Goal: Information Seeking & Learning: Understand process/instructions

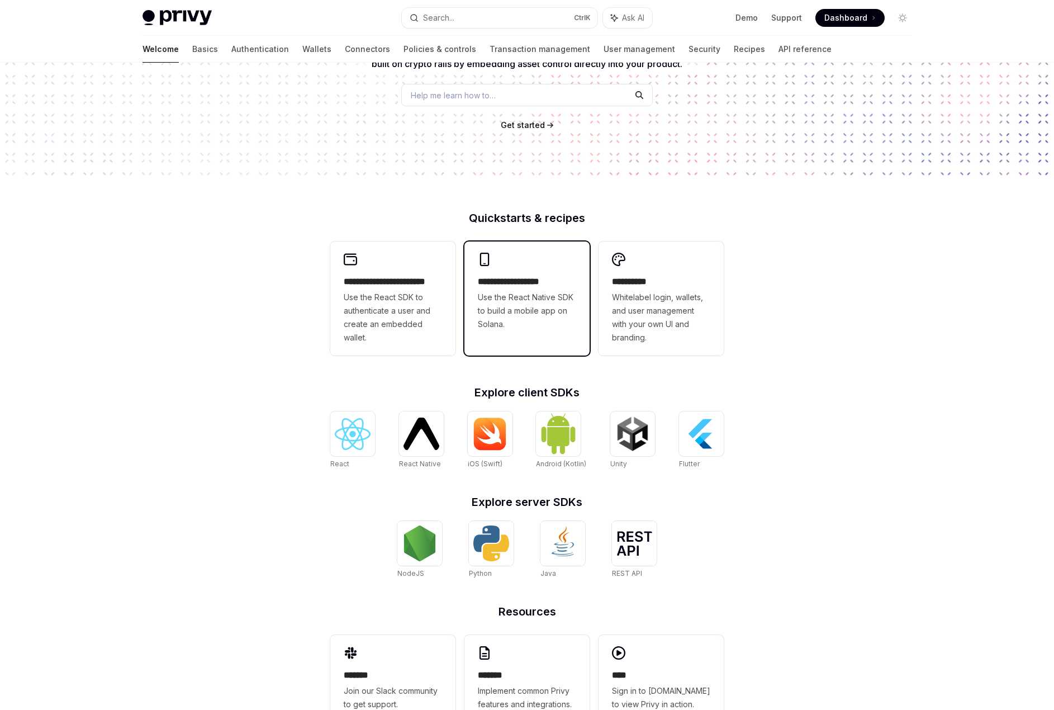
scroll to position [123, 0]
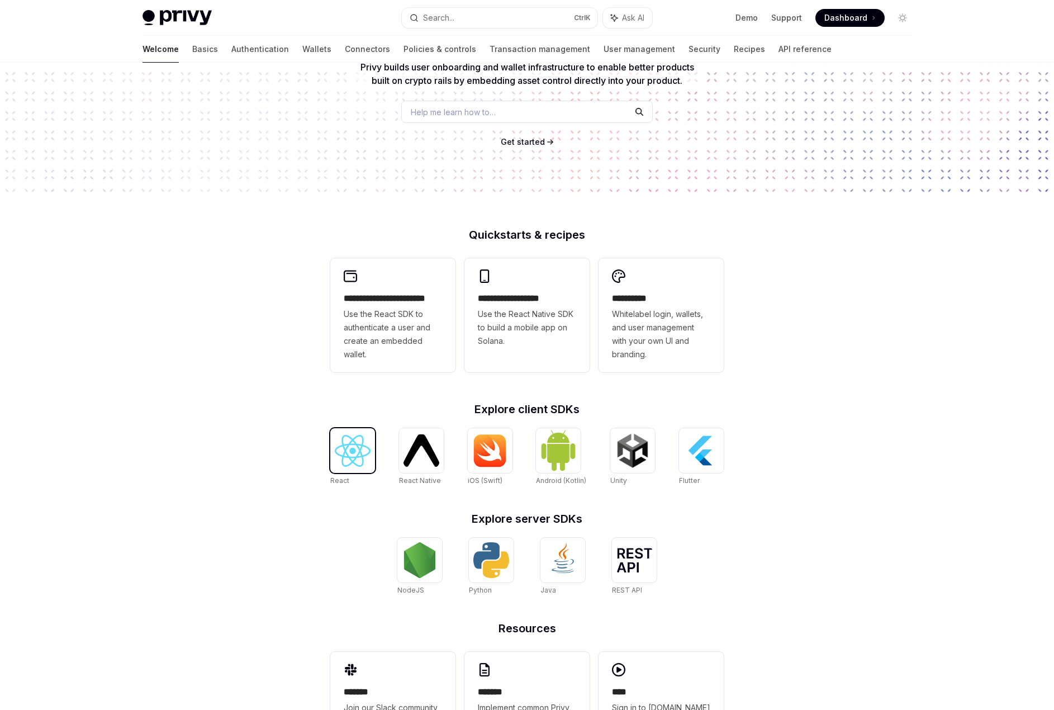
click at [342, 454] on img at bounding box center [353, 451] width 36 height 32
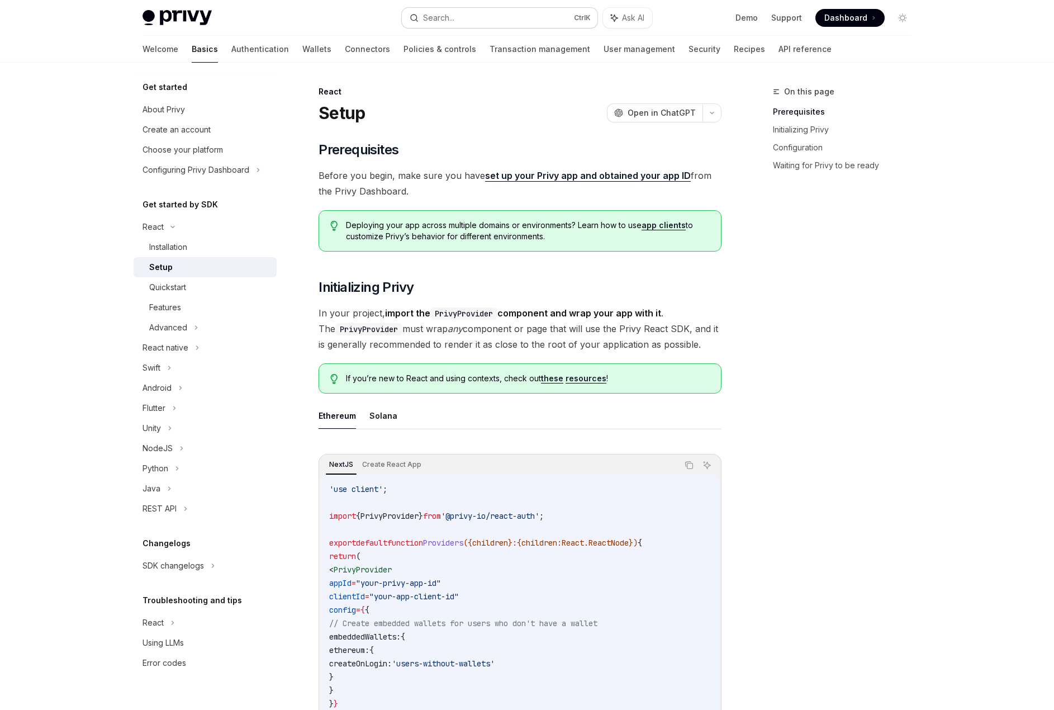
click at [504, 11] on button "Search... Ctrl K" at bounding box center [500, 18] width 196 height 20
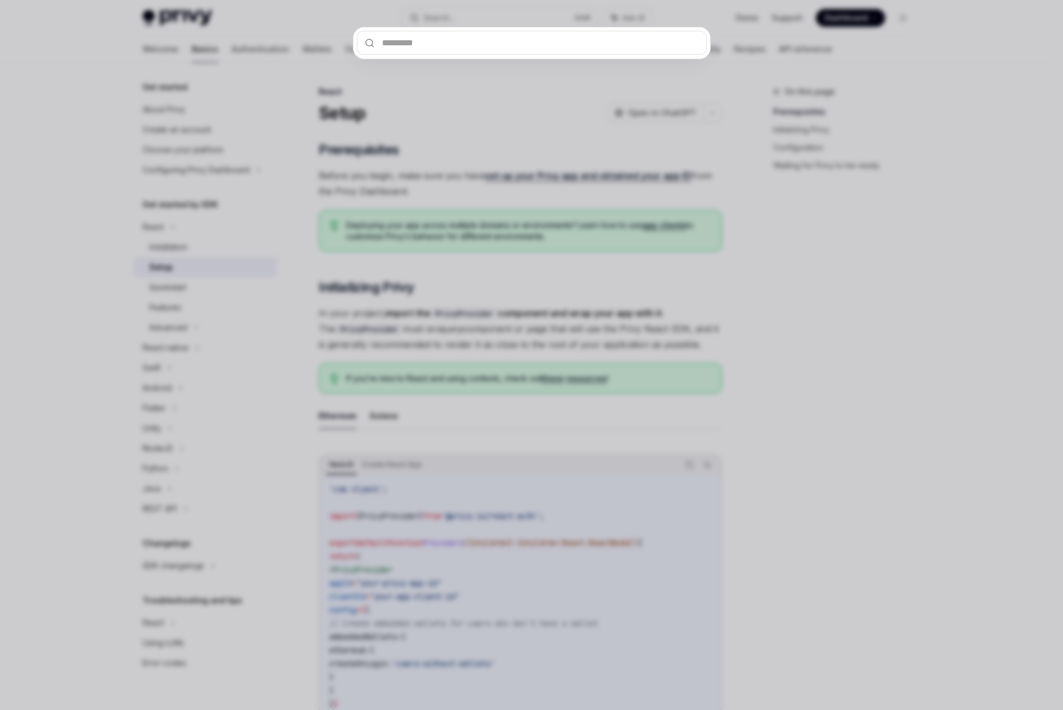
click at [275, 52] on div at bounding box center [531, 355] width 1063 height 710
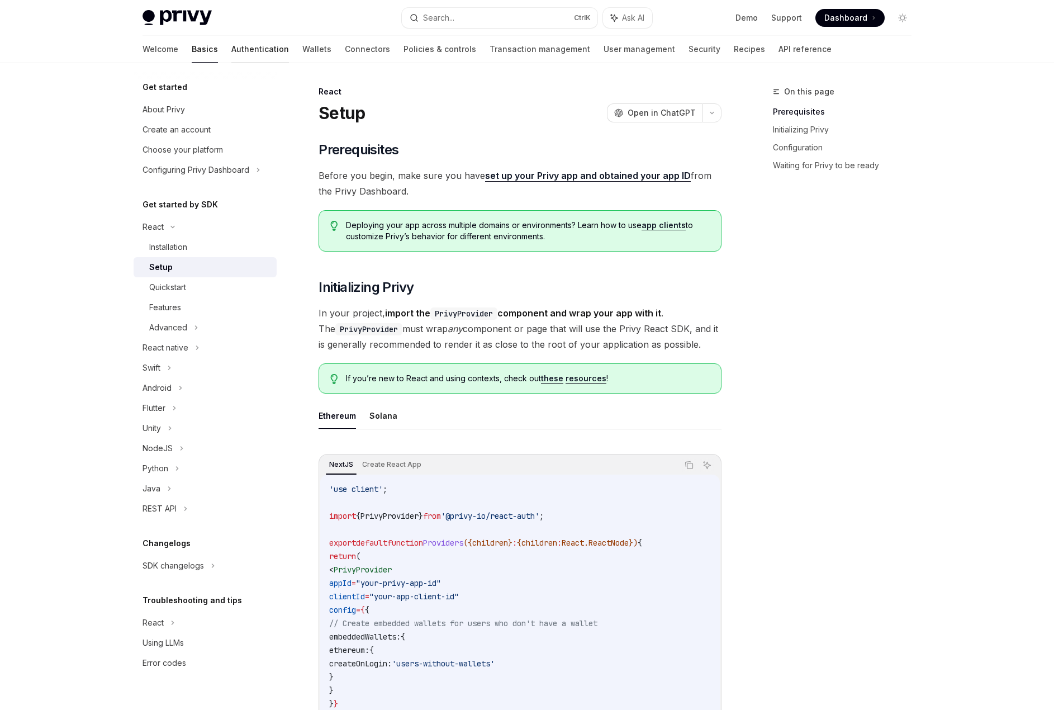
click at [231, 46] on link "Authentication" at bounding box center [260, 49] width 58 height 27
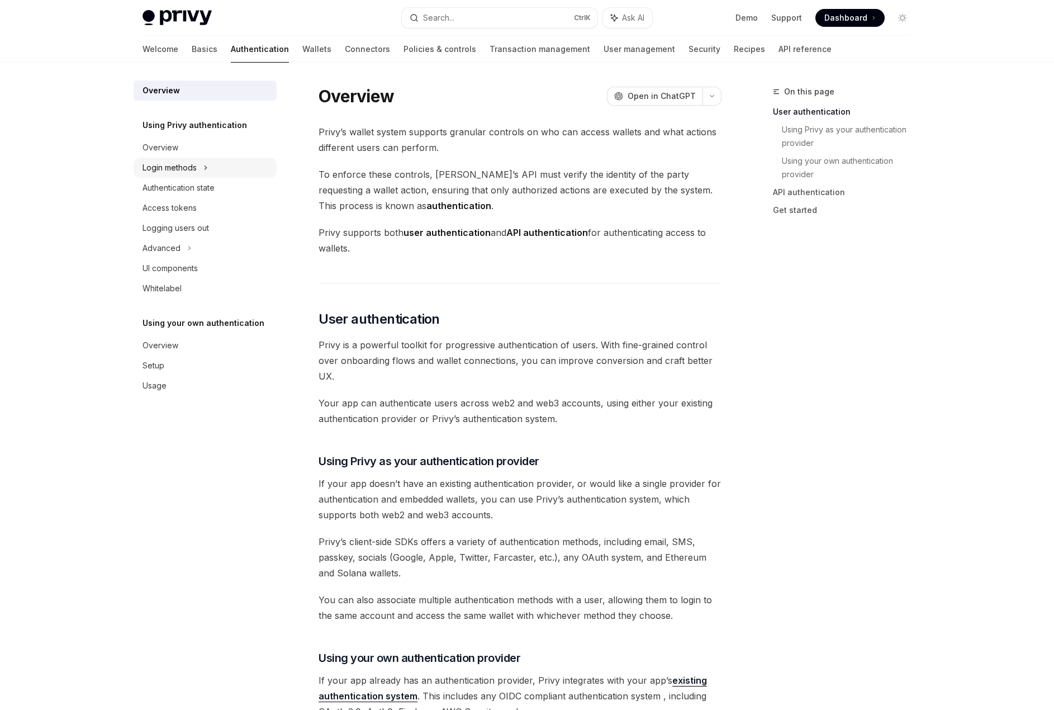
click at [186, 172] on div "Login methods" at bounding box center [170, 167] width 54 height 13
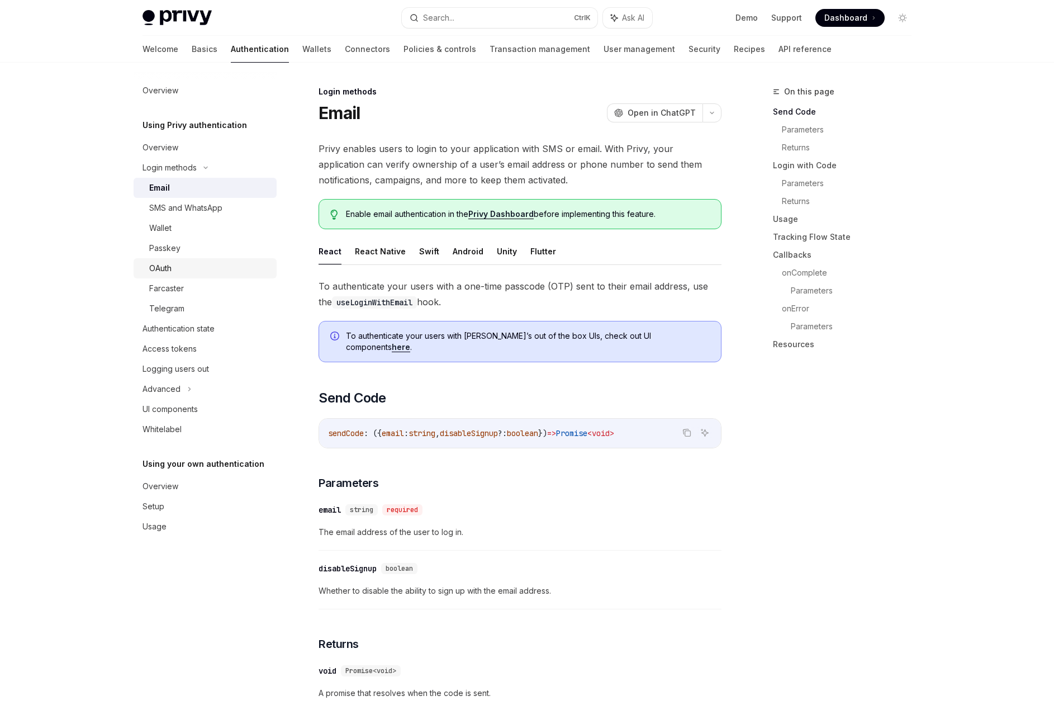
click at [179, 267] on div "OAuth" at bounding box center [209, 268] width 121 height 13
type textarea "*"
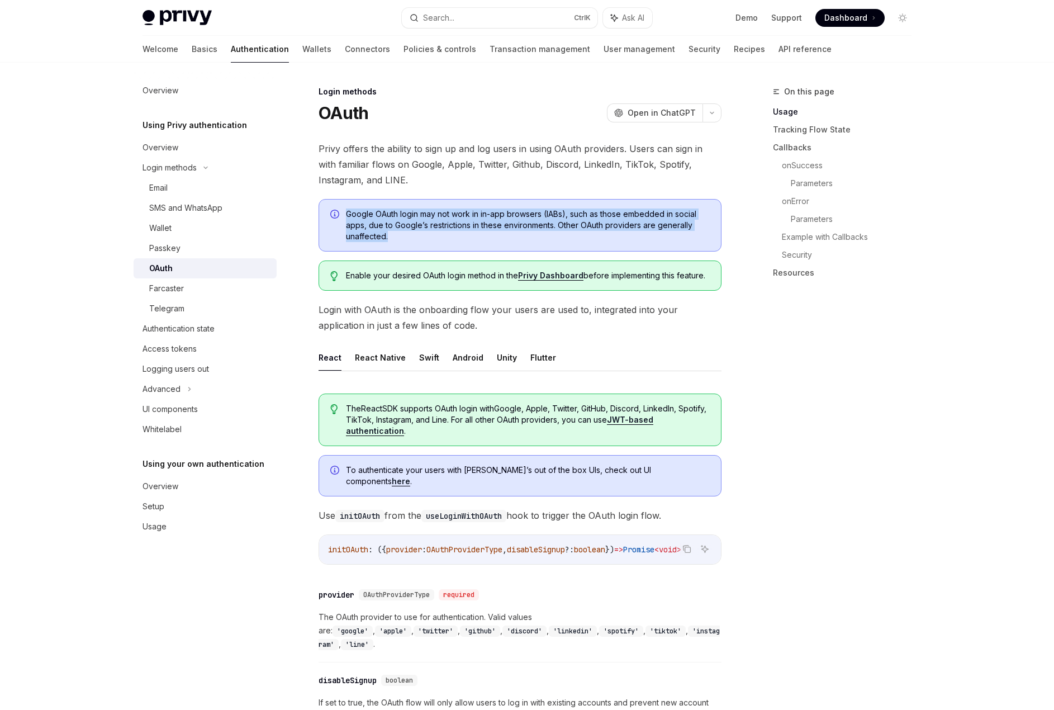
drag, startPoint x: 322, startPoint y: 210, endPoint x: 490, endPoint y: 236, distance: 170.4
click at [490, 236] on div "Google OAuth login may not work in in-app browsers (IABs), such as those embedd…" at bounding box center [520, 225] width 403 height 53
click at [490, 236] on span "Google OAuth login may not work in in-app browsers (IABs), such as those embedd…" at bounding box center [528, 226] width 364 height 34
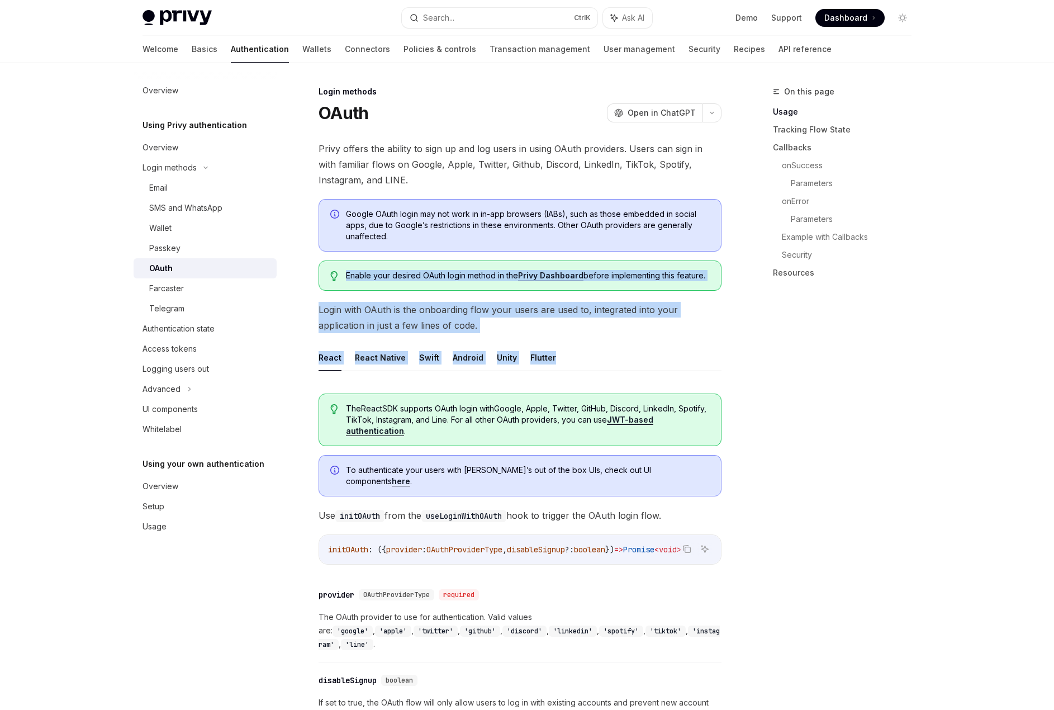
drag, startPoint x: 332, startPoint y: 278, endPoint x: 659, endPoint y: 342, distance: 333.8
drag, startPoint x: 622, startPoint y: 359, endPoint x: 361, endPoint y: 177, distance: 318.4
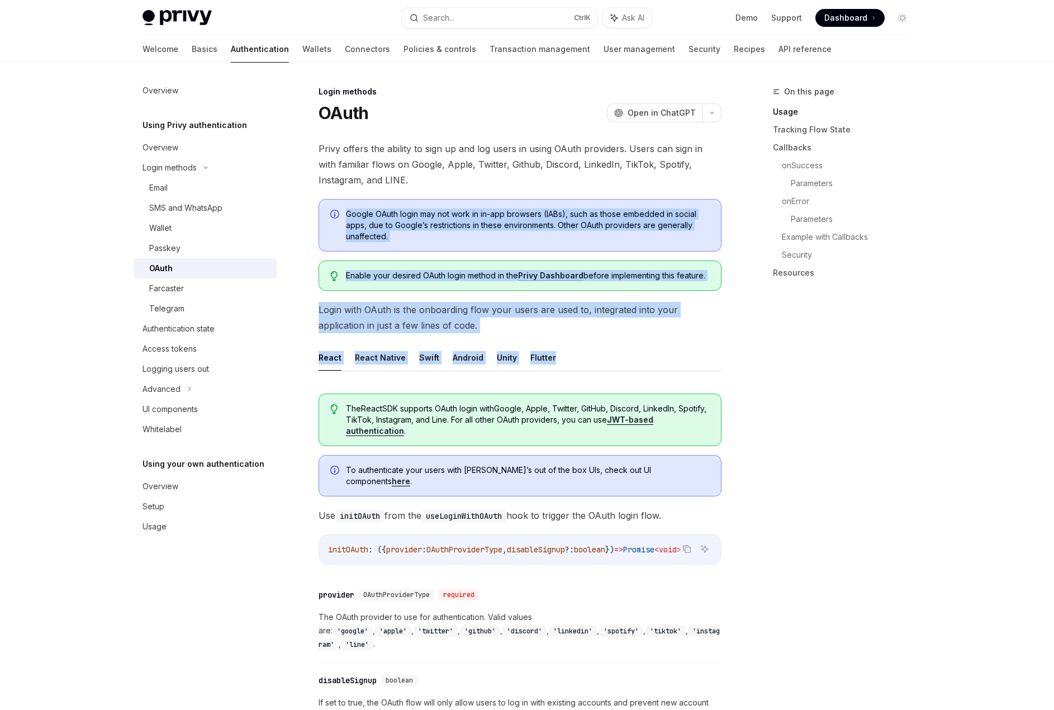
drag, startPoint x: 361, startPoint y: 177, endPoint x: 381, endPoint y: 179, distance: 20.8
click at [361, 177] on span "Privy offers the ability to sign up and log users in using OAuth providers. Use…" at bounding box center [520, 164] width 403 height 47
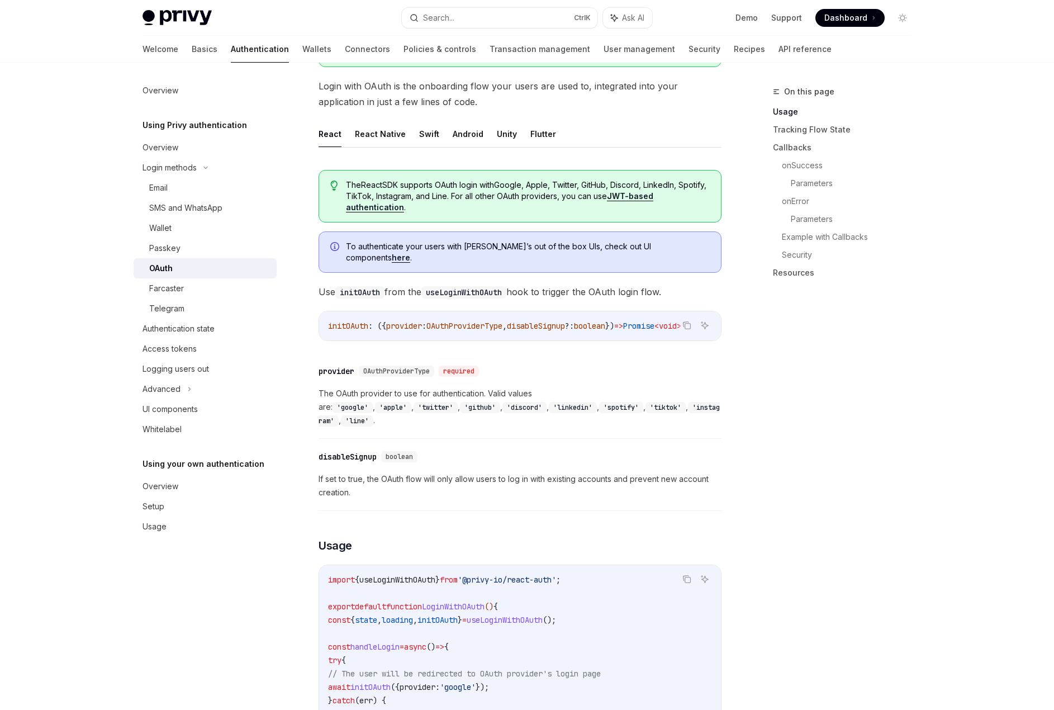
click at [792, 308] on div "On this page Usage Tracking Flow State Callbacks onSuccess Parameters onError P…" at bounding box center [836, 397] width 170 height 625
click at [619, 474] on span "If set to true, the OAuth flow will only allow users to log in with existing ac…" at bounding box center [520, 485] width 403 height 27
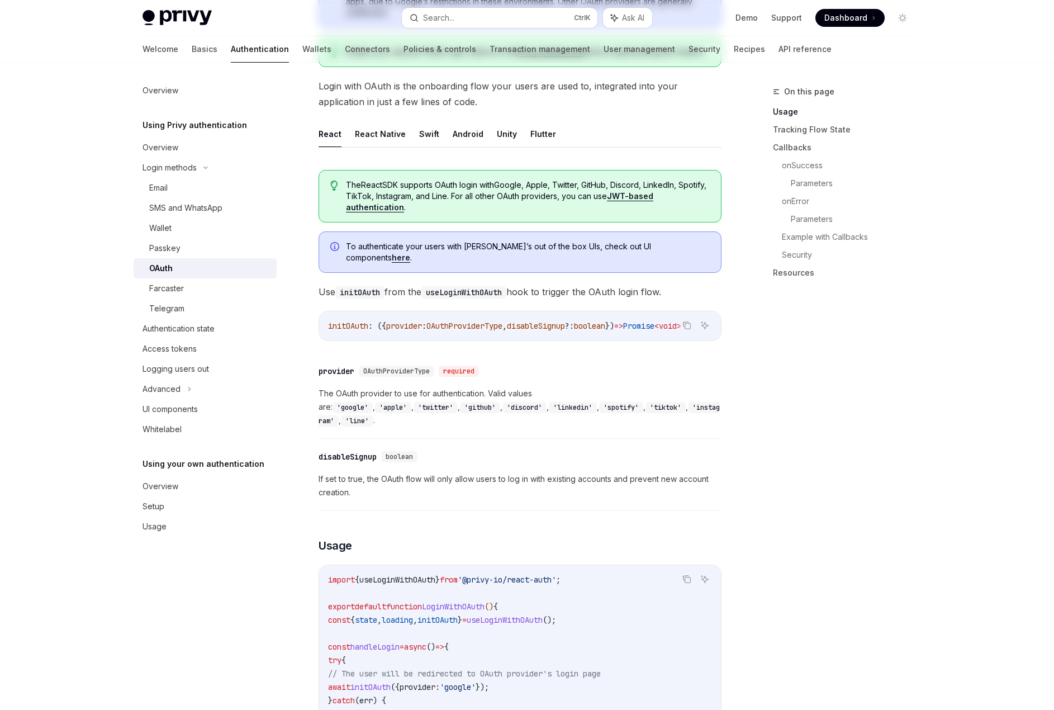
scroll to position [0, 0]
